Goal: Navigation & Orientation: Find specific page/section

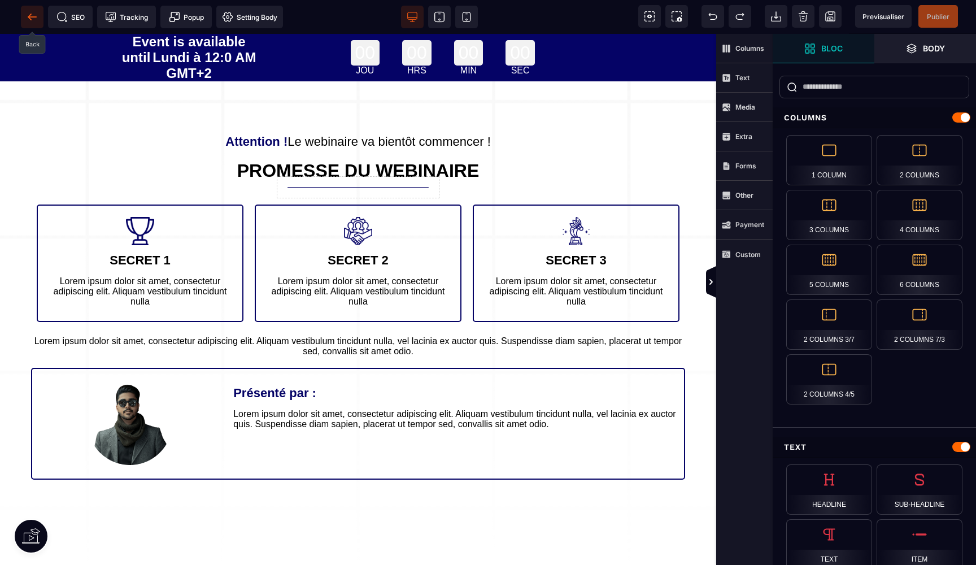
click at [27, 16] on icon at bounding box center [32, 16] width 11 height 11
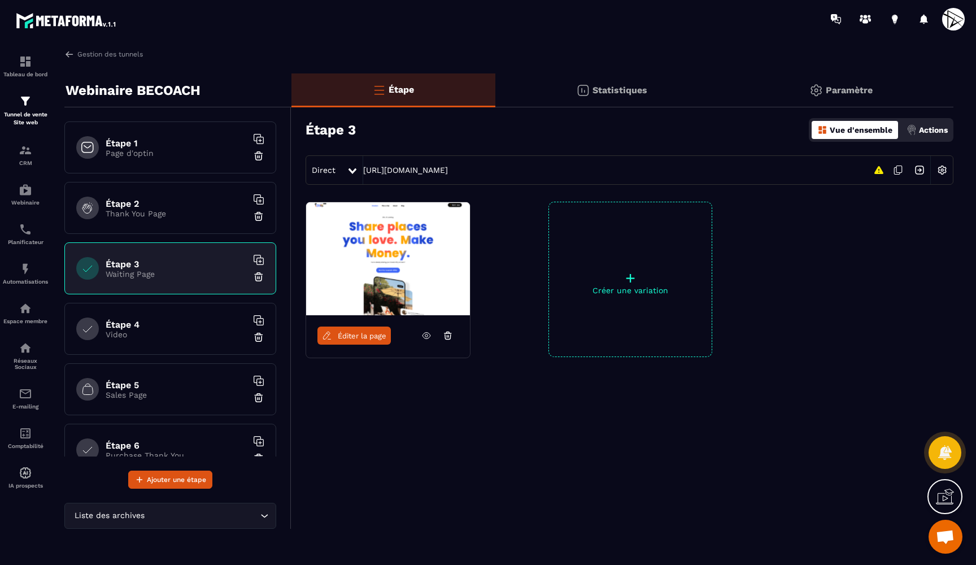
click at [168, 313] on div "Étape 4 Video" at bounding box center [170, 329] width 212 height 52
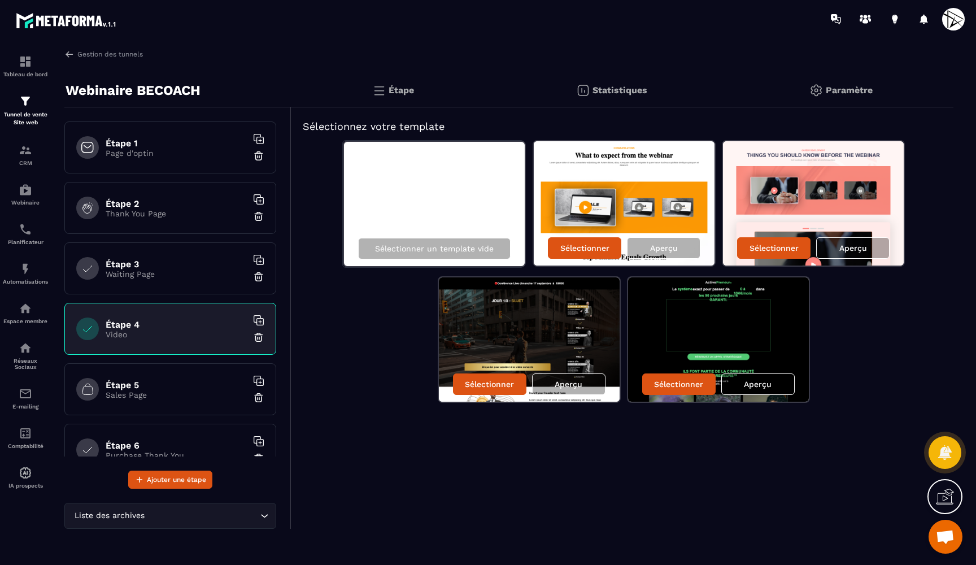
click at [183, 275] on p "Waiting Page" at bounding box center [176, 273] width 141 height 9
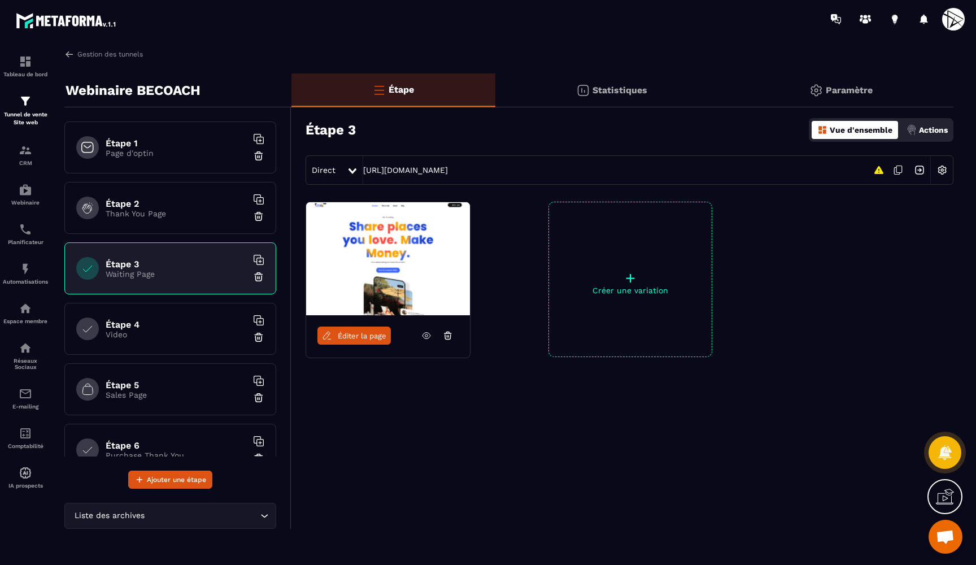
click at [187, 316] on div "Étape 4 Video" at bounding box center [170, 329] width 212 height 52
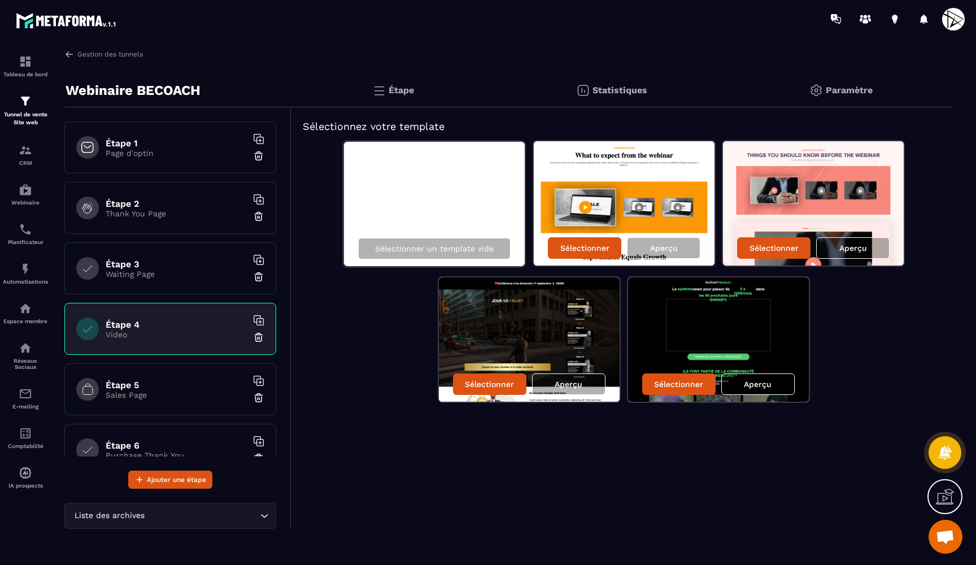
click at [187, 387] on h6 "Étape 5" at bounding box center [176, 385] width 141 height 11
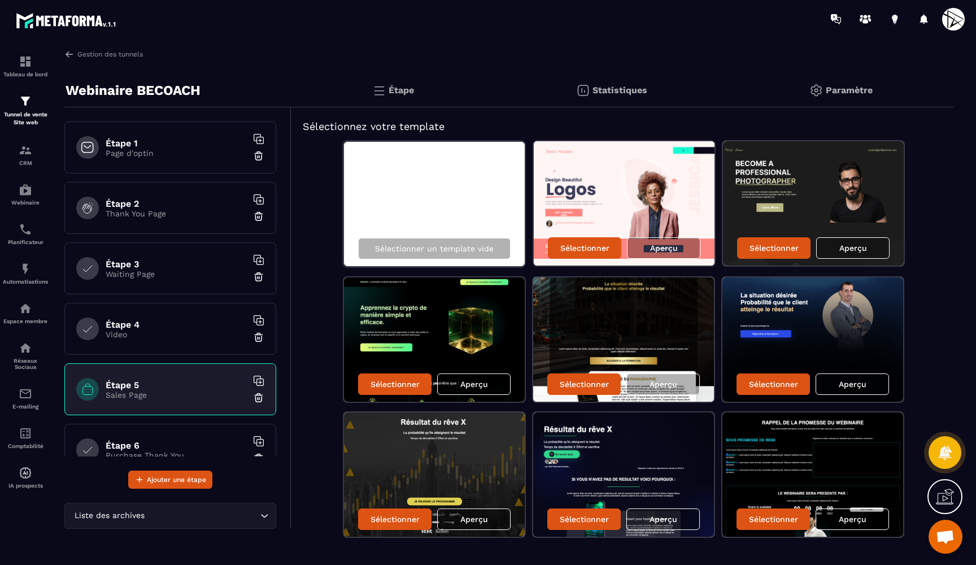
click at [191, 327] on h6 "Étape 4" at bounding box center [176, 324] width 141 height 11
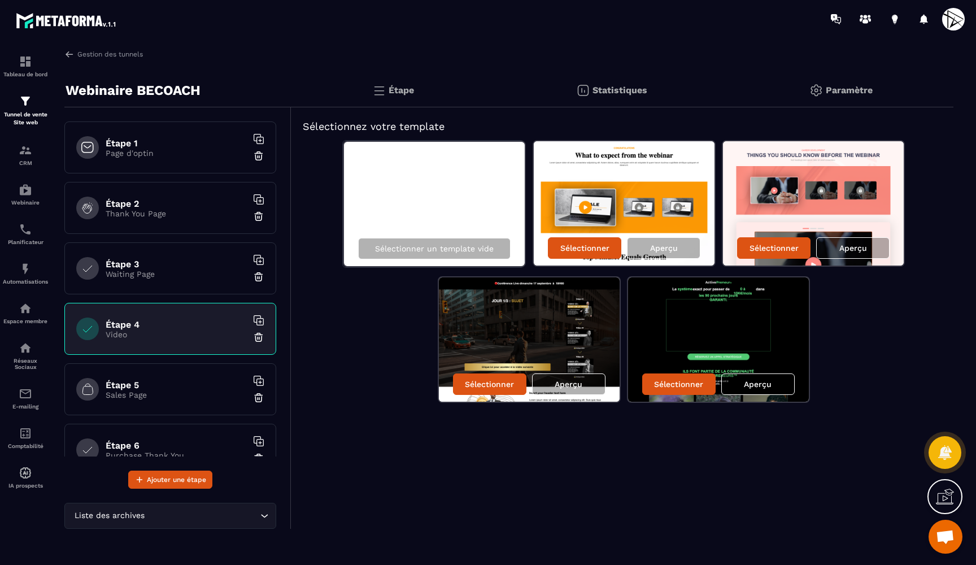
click at [183, 281] on div "Étape 3 Waiting Page" at bounding box center [170, 268] width 212 height 52
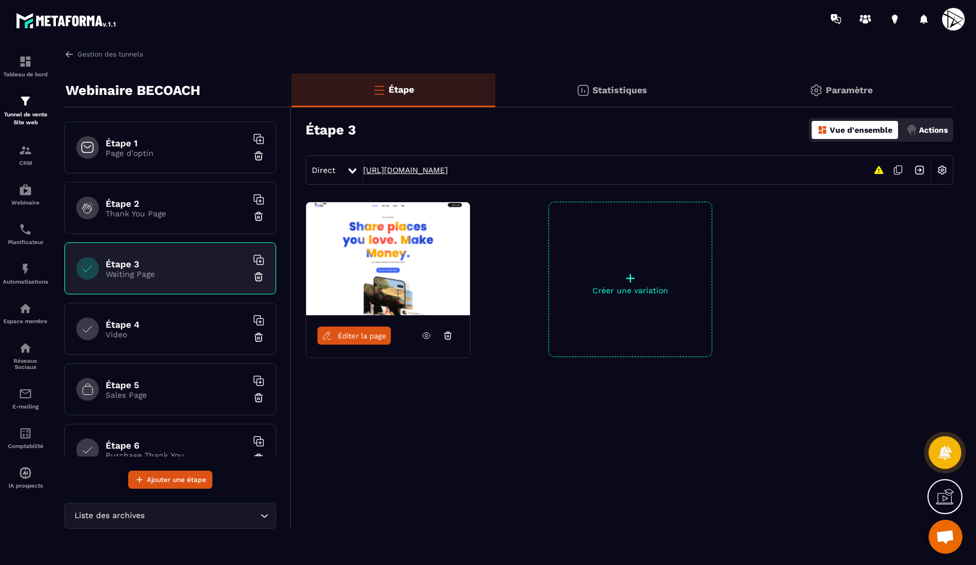
click at [448, 171] on link "[URL][DOMAIN_NAME]" at bounding box center [405, 169] width 85 height 9
click at [220, 325] on h6 "Étape 4" at bounding box center [176, 324] width 141 height 11
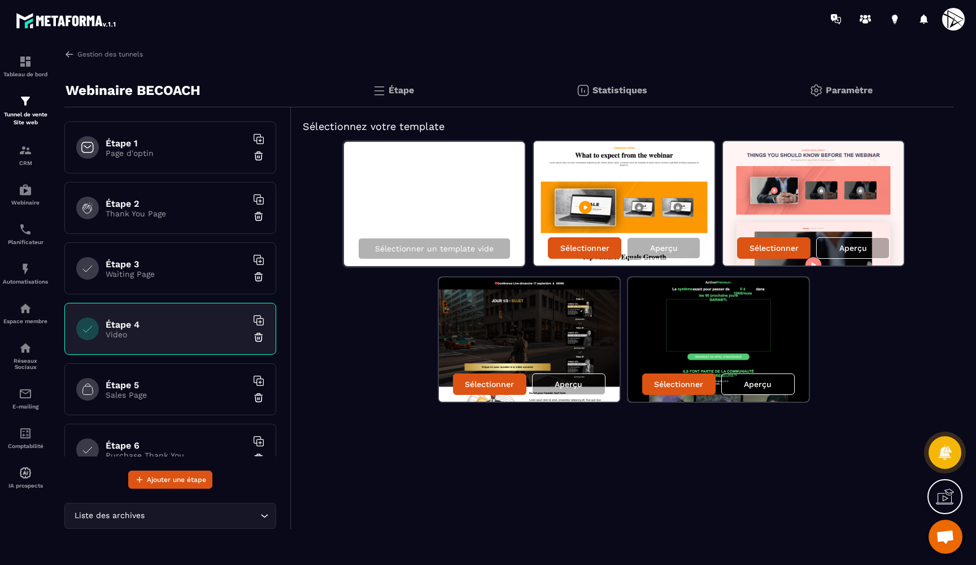
click at [603, 156] on img at bounding box center [624, 203] width 181 height 124
click at [760, 251] on p "Sélectionner" at bounding box center [774, 247] width 49 height 9
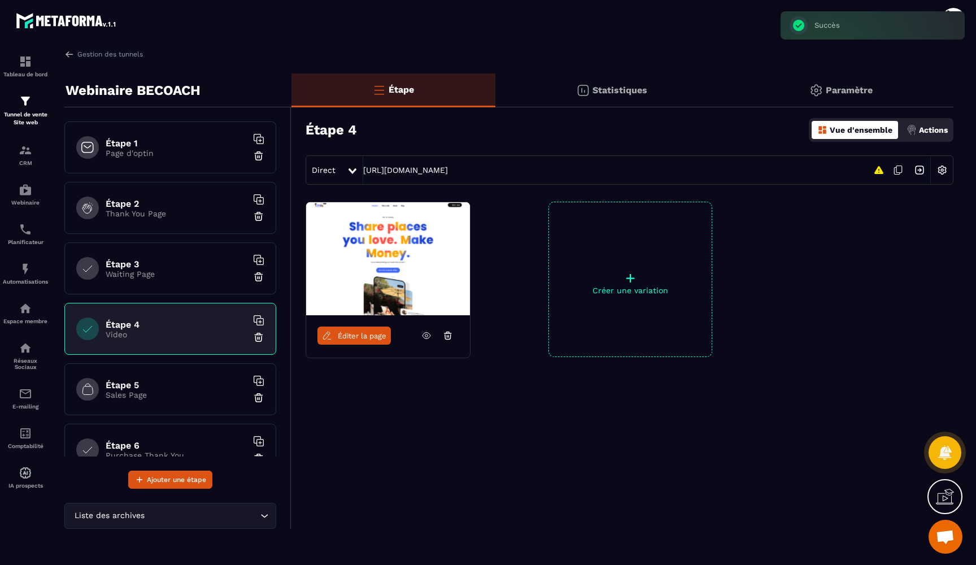
click at [371, 332] on span "Éditer la page" at bounding box center [362, 336] width 49 height 8
